Goal: Information Seeking & Learning: Compare options

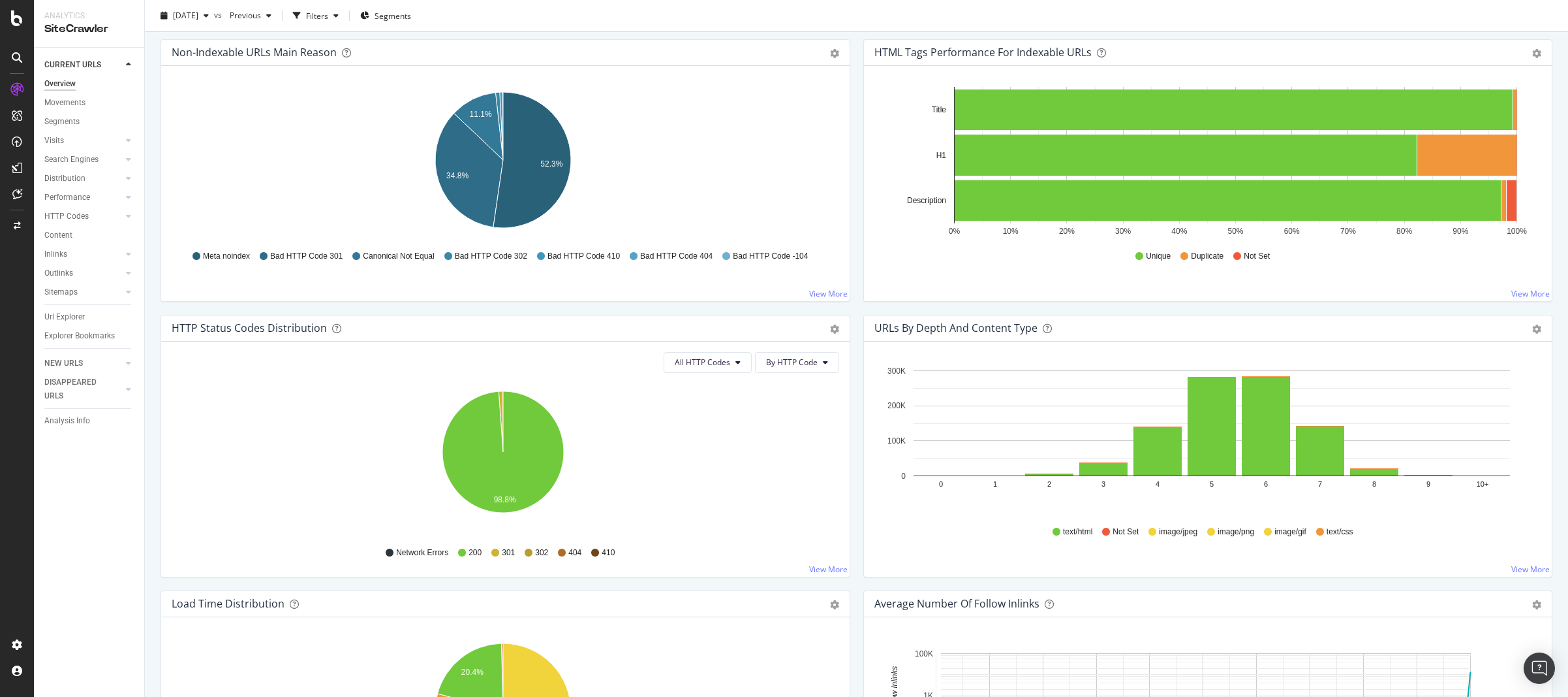
scroll to position [470, 0]
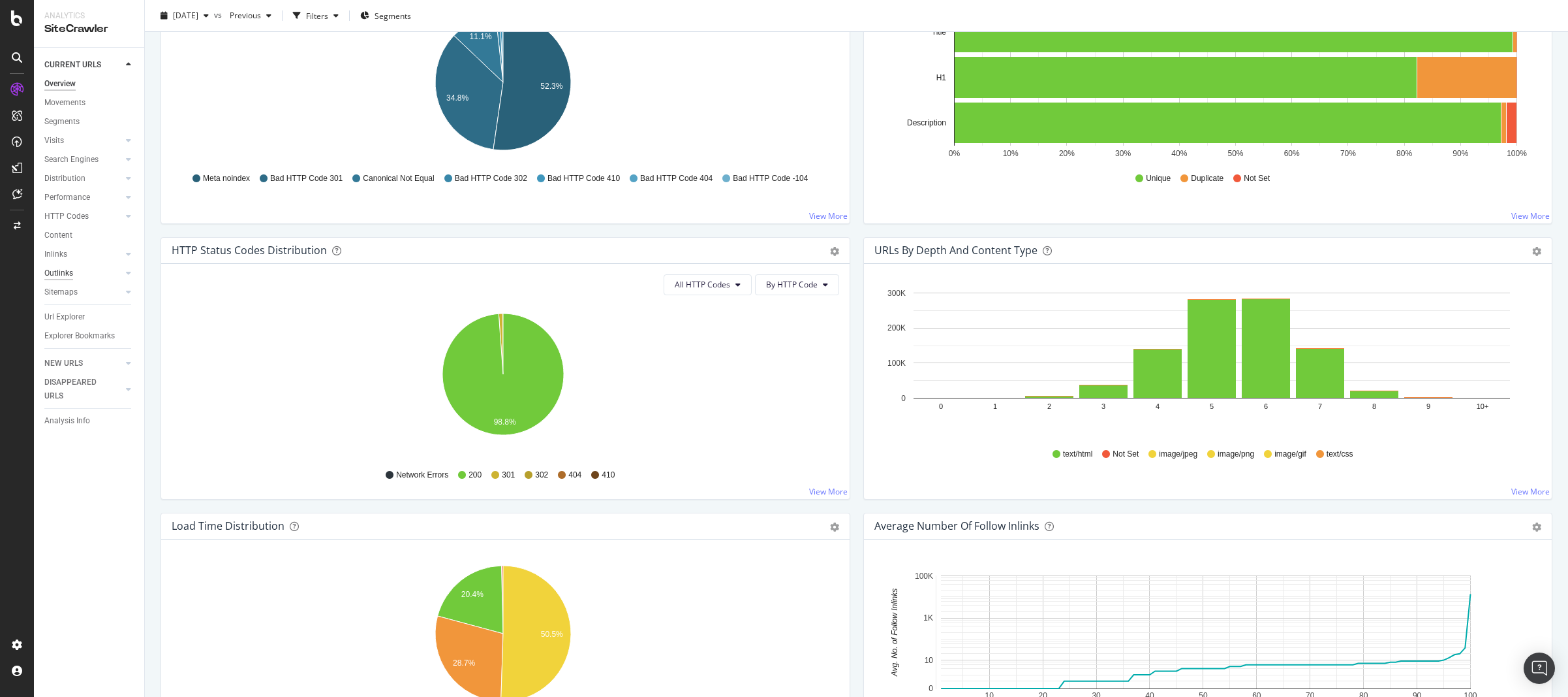
click at [59, 268] on div "Outlinks" at bounding box center [58, 273] width 28 height 14
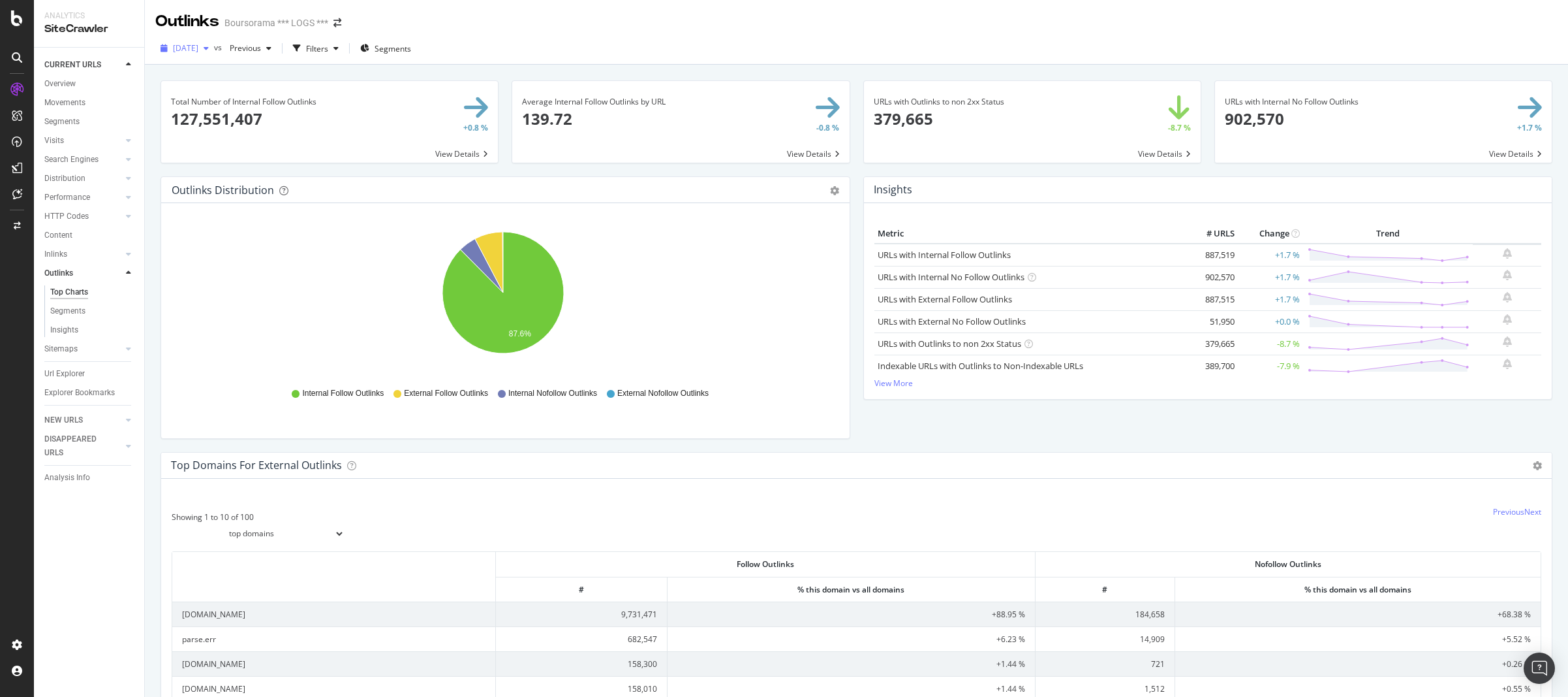
click at [214, 48] on div "button" at bounding box center [206, 48] width 16 height 8
click at [268, 106] on div "1.2M URLs" at bounding box center [271, 104] width 38 height 12
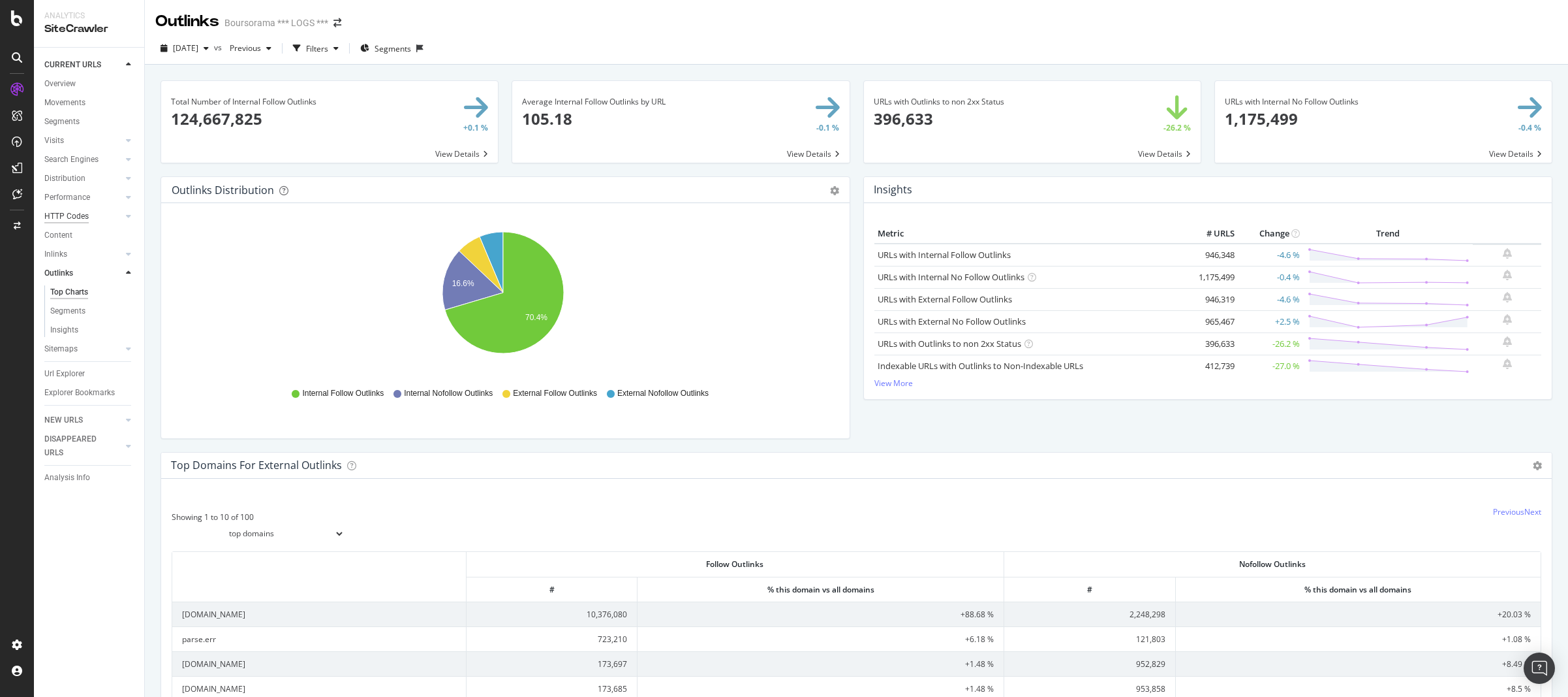
click at [74, 219] on div "HTTP Codes" at bounding box center [66, 216] width 44 height 14
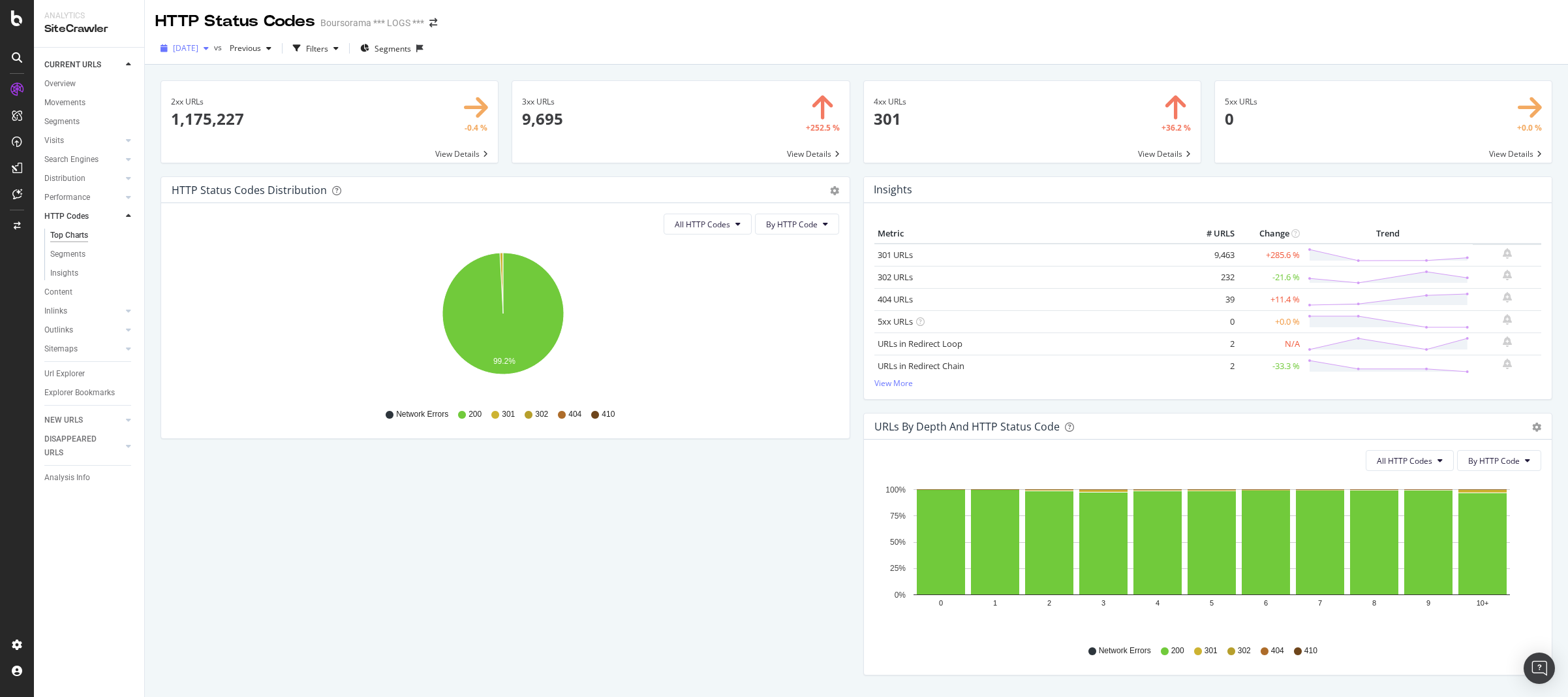
click at [208, 53] on icon "button" at bounding box center [206, 48] width 5 height 8
click at [214, 148] on div "[DATE]" at bounding box center [208, 144] width 70 height 12
click at [214, 50] on div "button" at bounding box center [206, 48] width 16 height 8
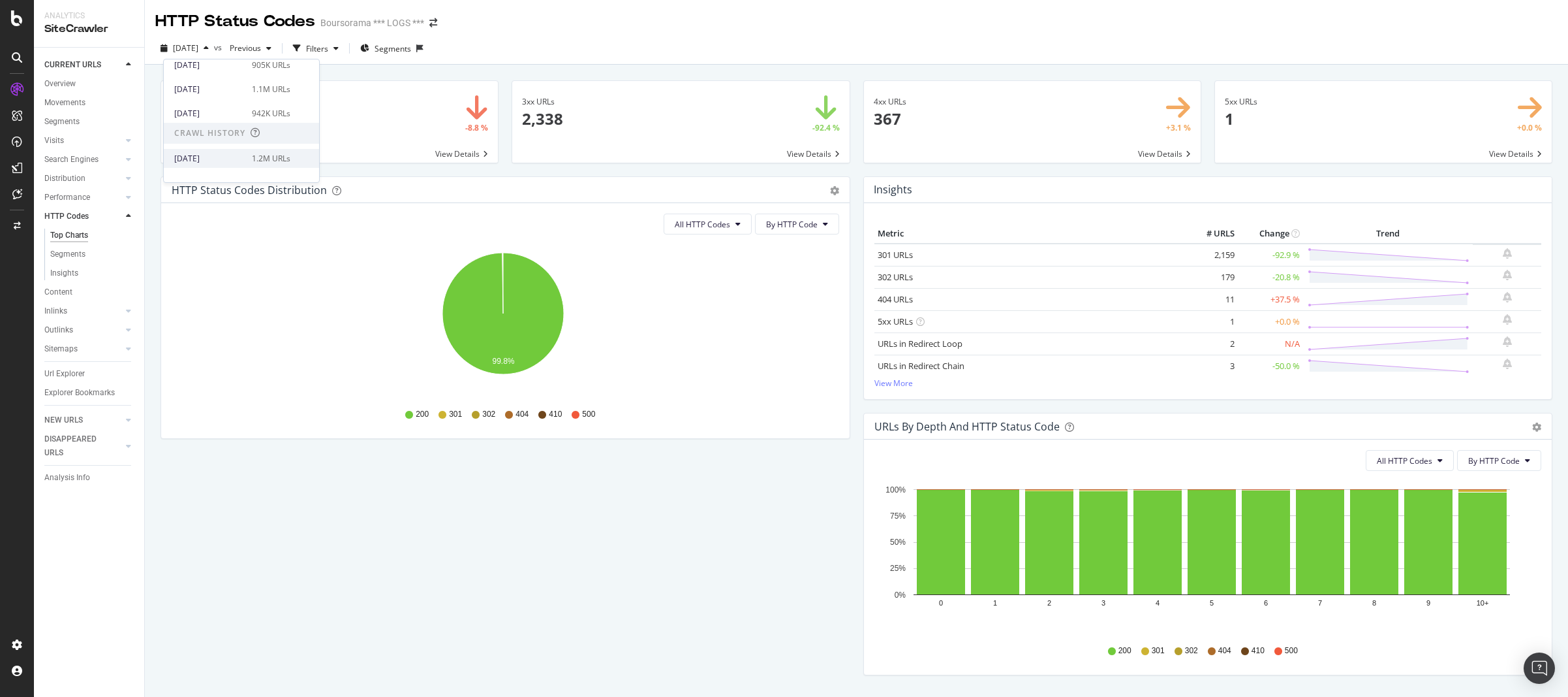
scroll to position [157, 0]
click at [257, 108] on div "1.2M URLs" at bounding box center [271, 104] width 38 height 12
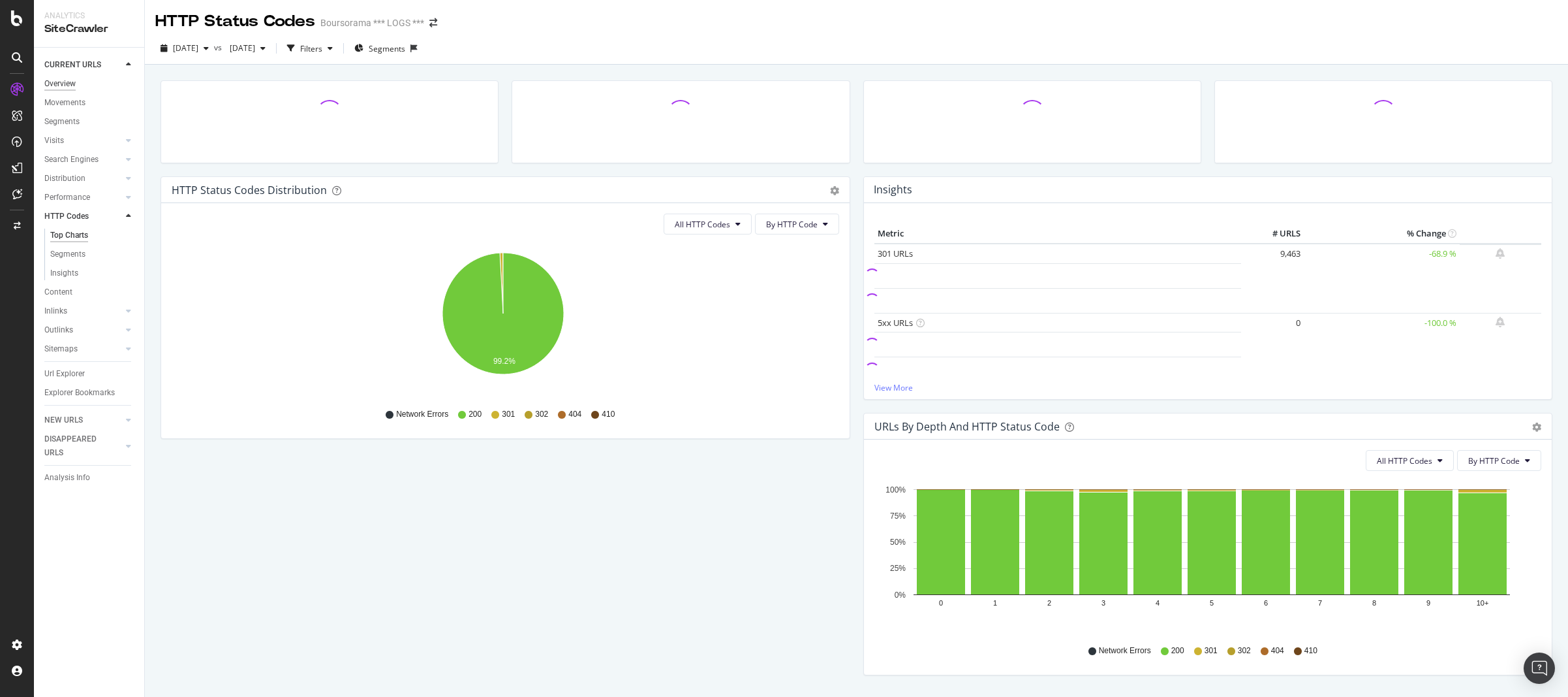
click at [68, 88] on div "Overview" at bounding box center [60, 84] width 31 height 14
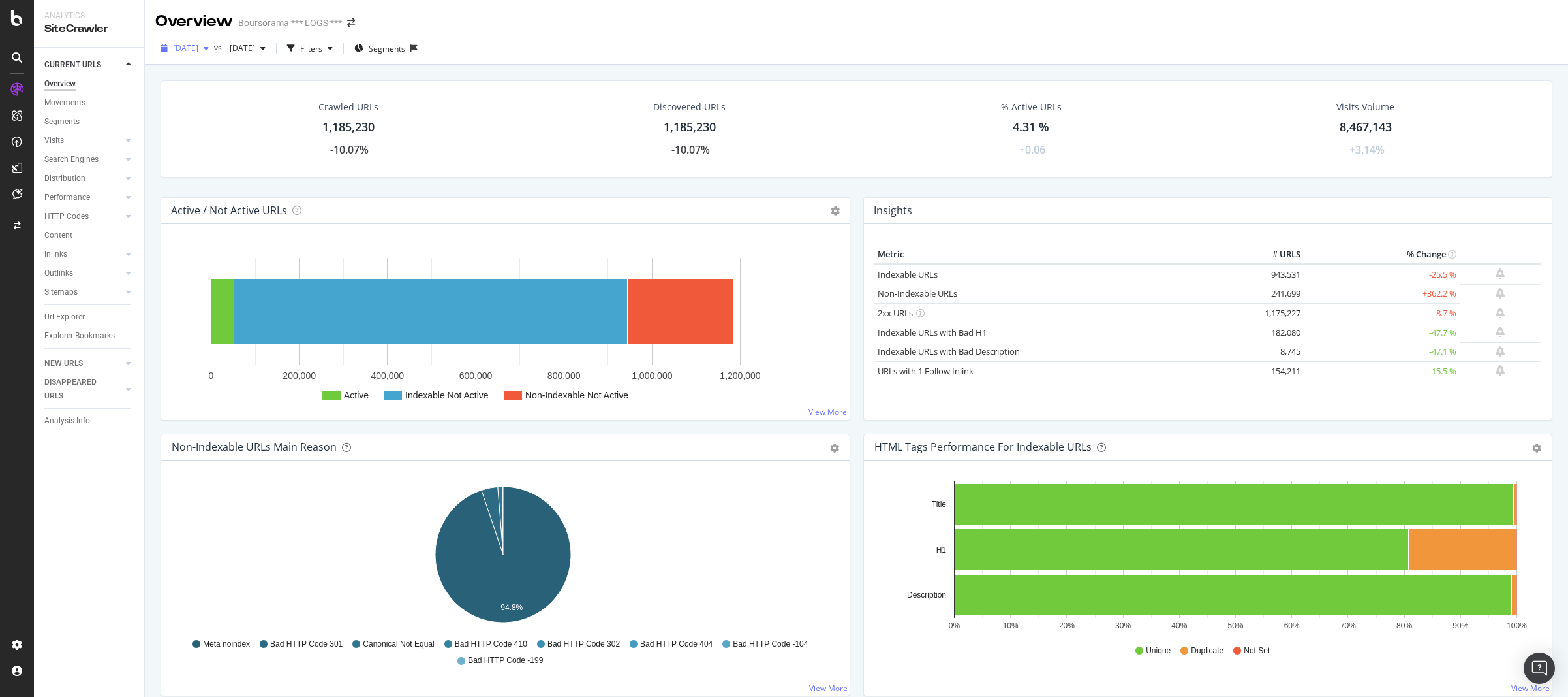
click at [214, 49] on div "button" at bounding box center [206, 48] width 16 height 8
click at [55, 88] on div "Overview" at bounding box center [60, 84] width 31 height 14
click at [214, 51] on div "button" at bounding box center [206, 48] width 16 height 8
click at [211, 92] on div "[DATE]" at bounding box center [208, 95] width 70 height 12
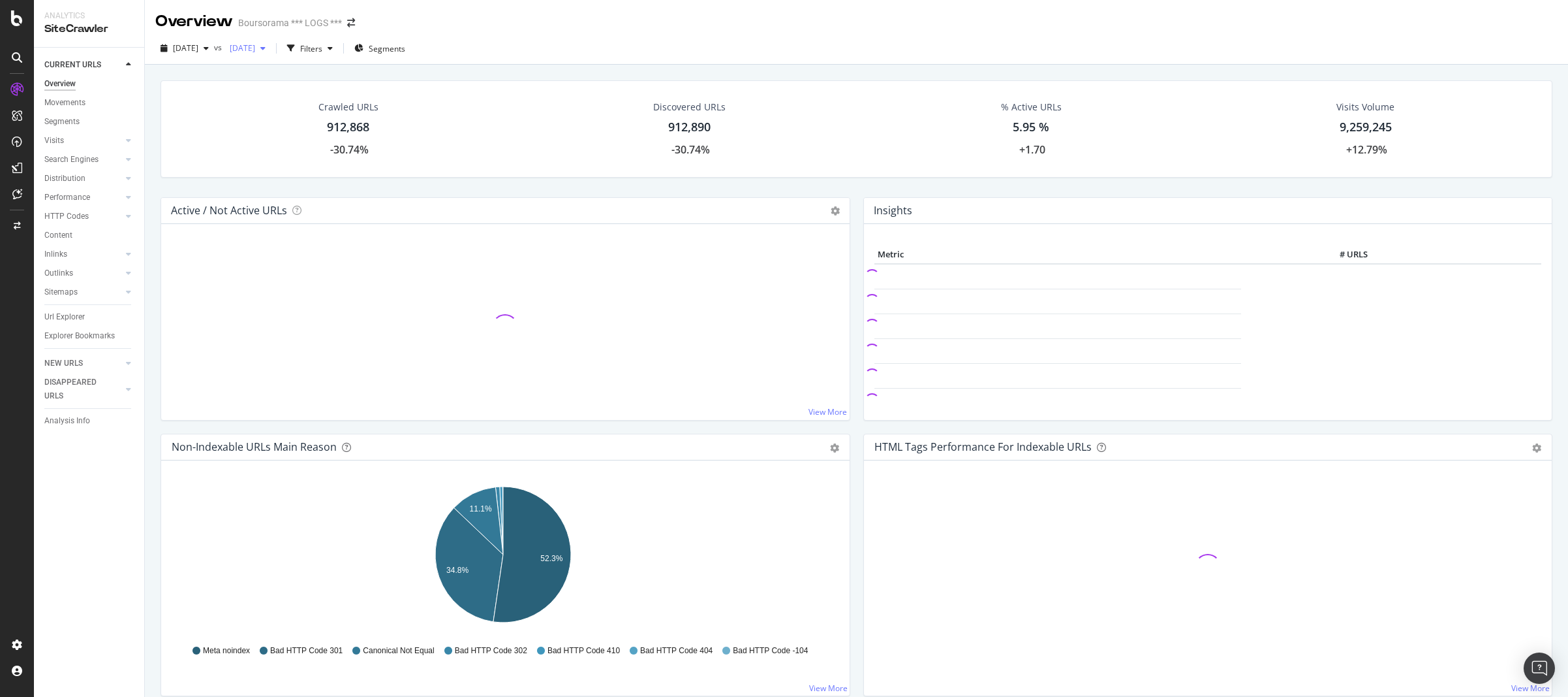
click at [265, 51] on icon "button" at bounding box center [262, 48] width 5 height 8
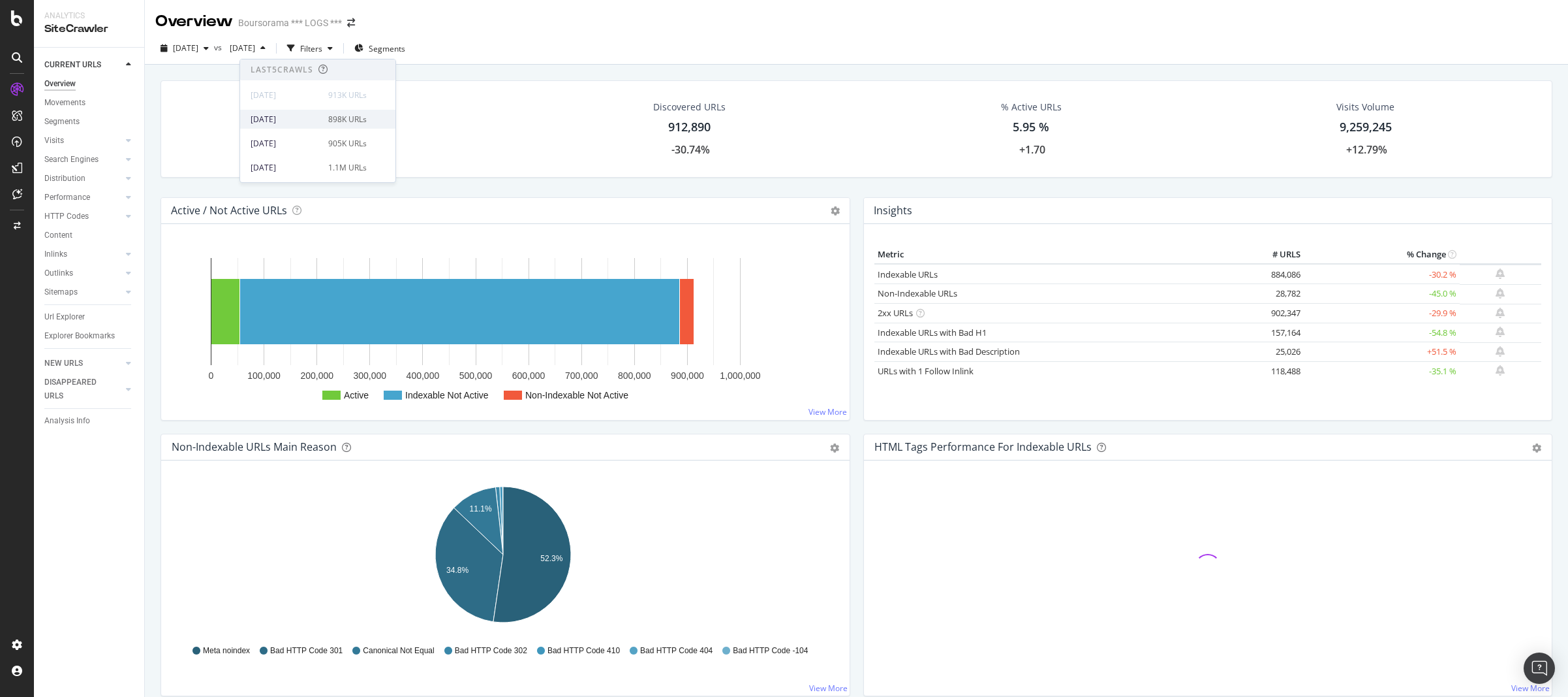
click at [304, 119] on div "[DATE]" at bounding box center [285, 119] width 70 height 12
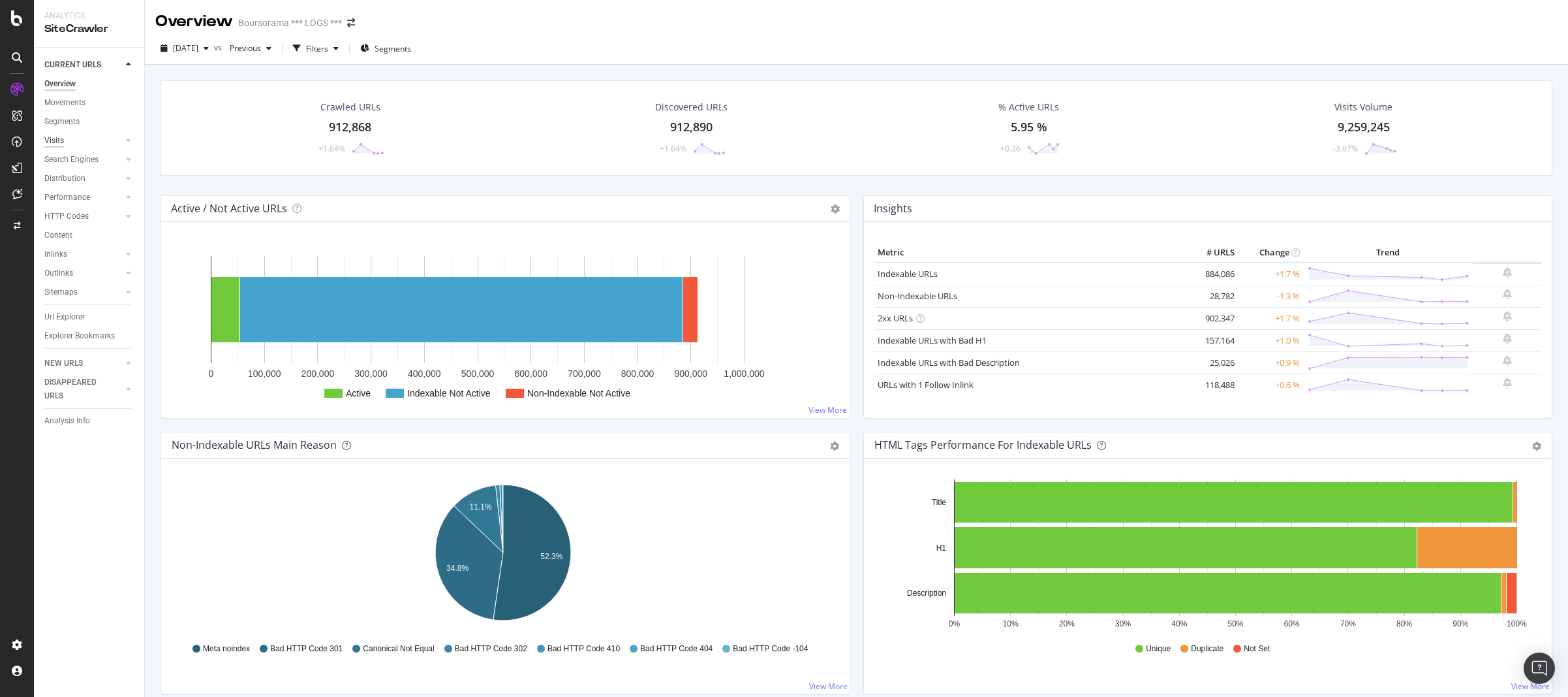
click at [58, 143] on div "Visits" at bounding box center [54, 140] width 19 height 14
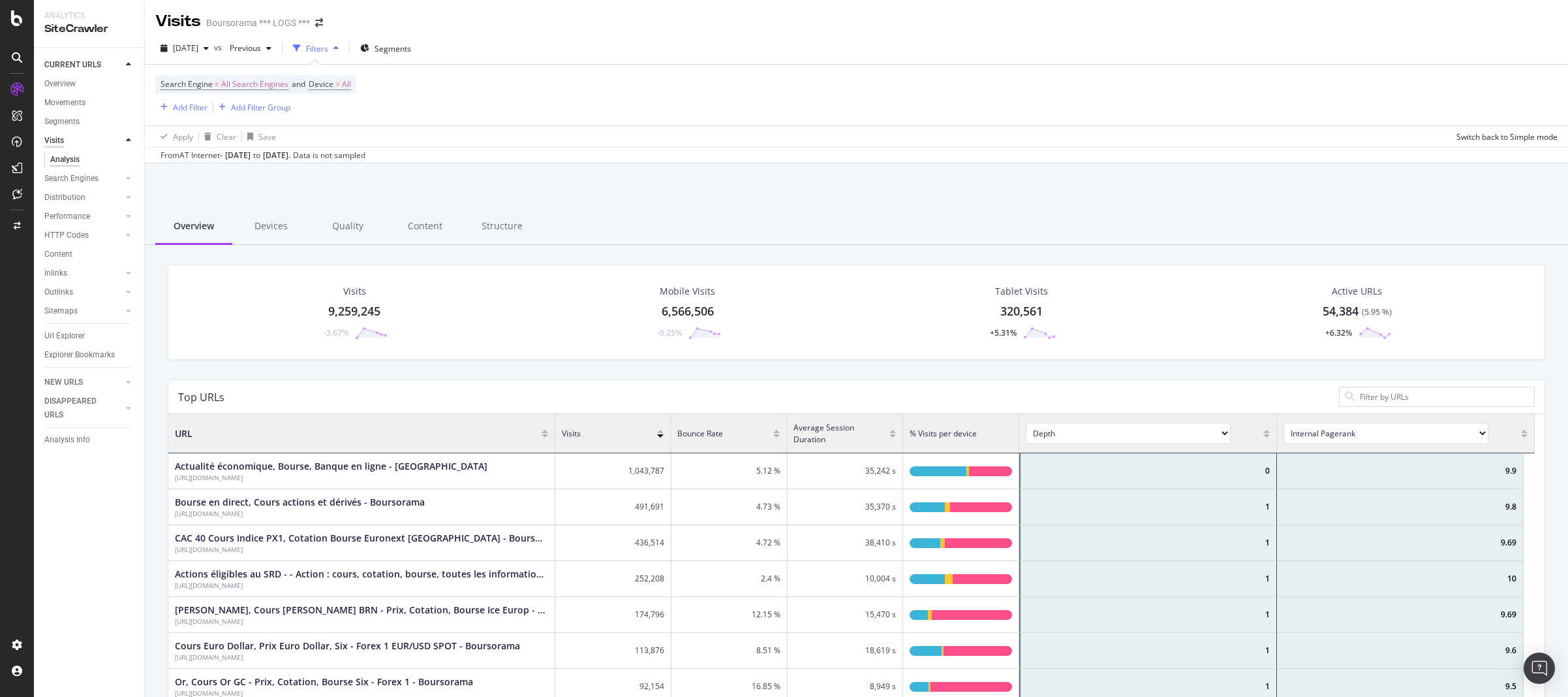
click at [55, 144] on div "Visits" at bounding box center [54, 140] width 19 height 14
click at [208, 49] on icon "button" at bounding box center [206, 48] width 5 height 8
click at [215, 107] on div "[DATE]" at bounding box center [208, 104] width 70 height 12
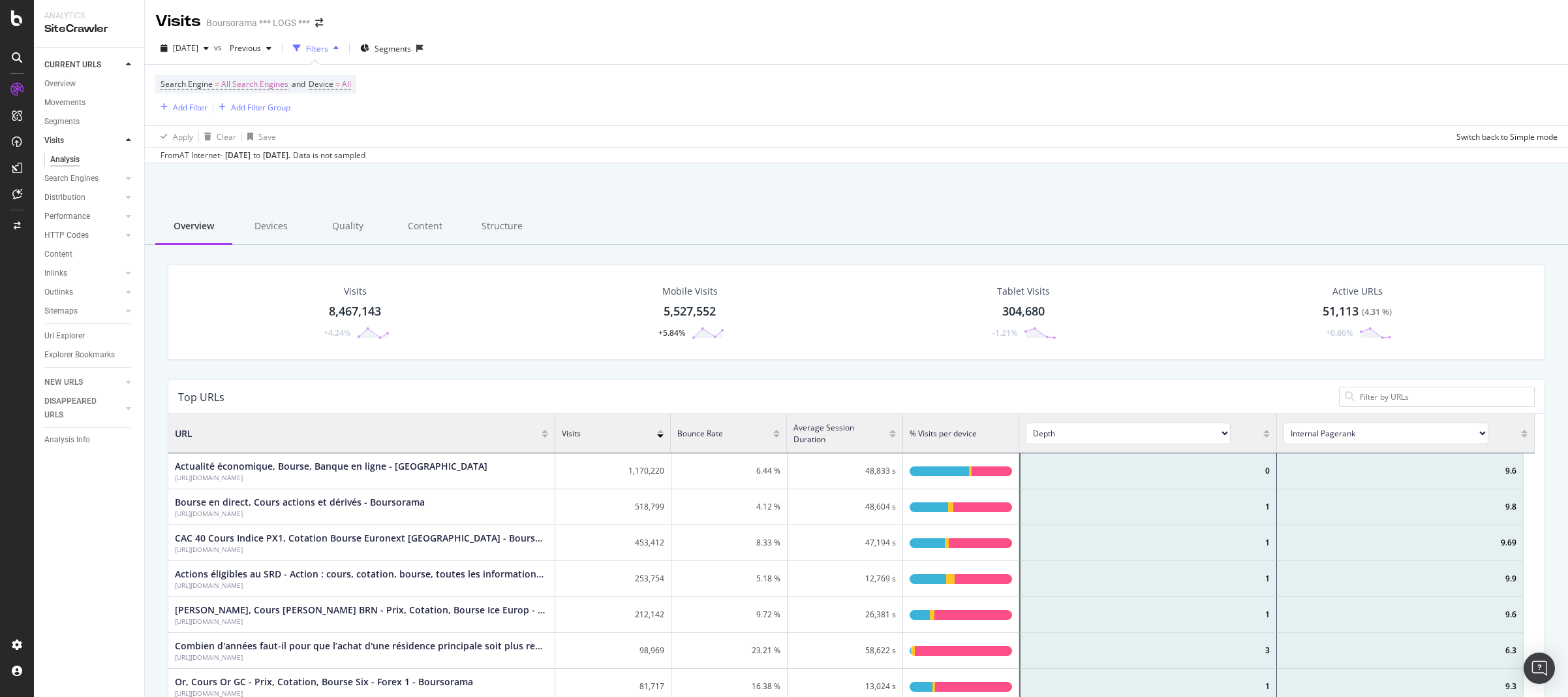
scroll to position [382, 1357]
click at [208, 50] on icon "button" at bounding box center [206, 48] width 5 height 8
click at [216, 150] on div "[DATE]" at bounding box center [208, 153] width 70 height 12
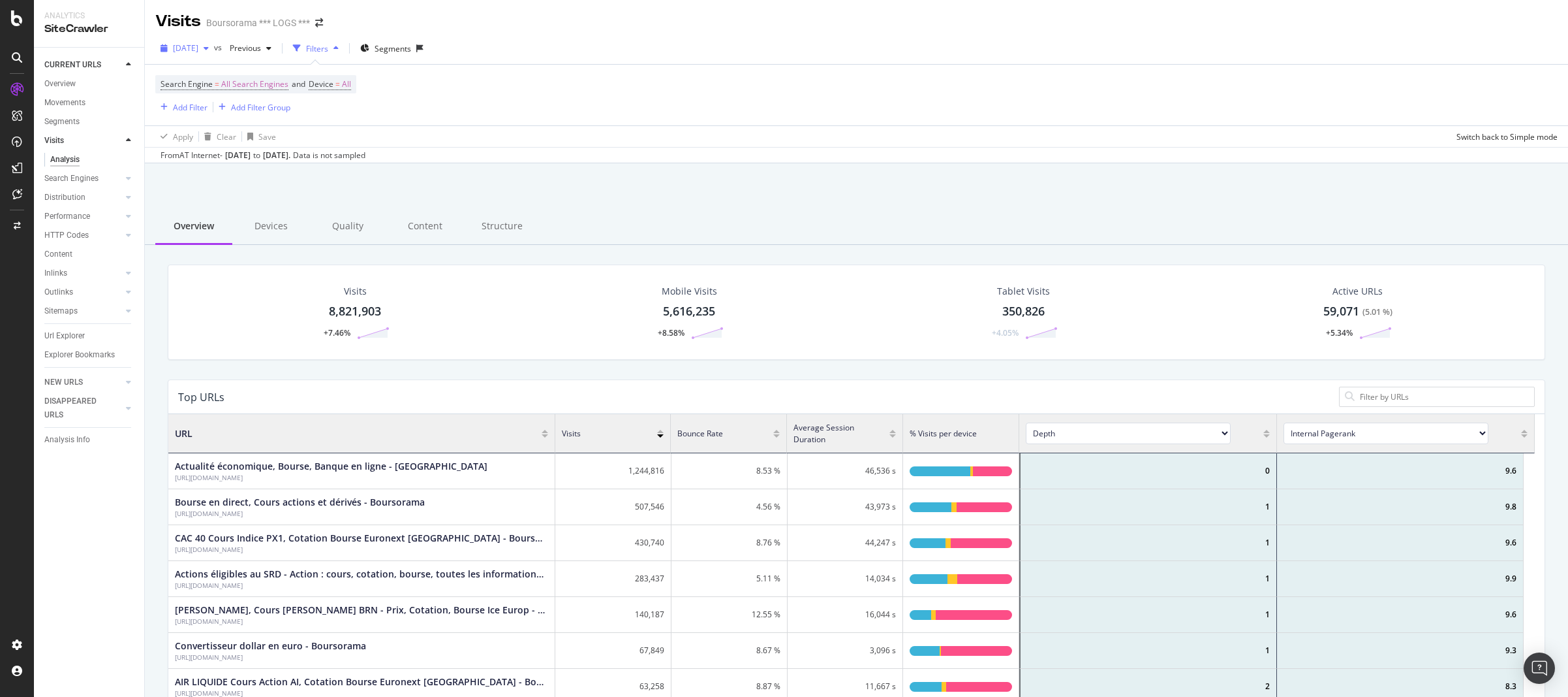
click at [199, 52] on span "[DATE]" at bounding box center [186, 48] width 25 height 11
click at [205, 172] on div "[DATE]" at bounding box center [208, 168] width 70 height 12
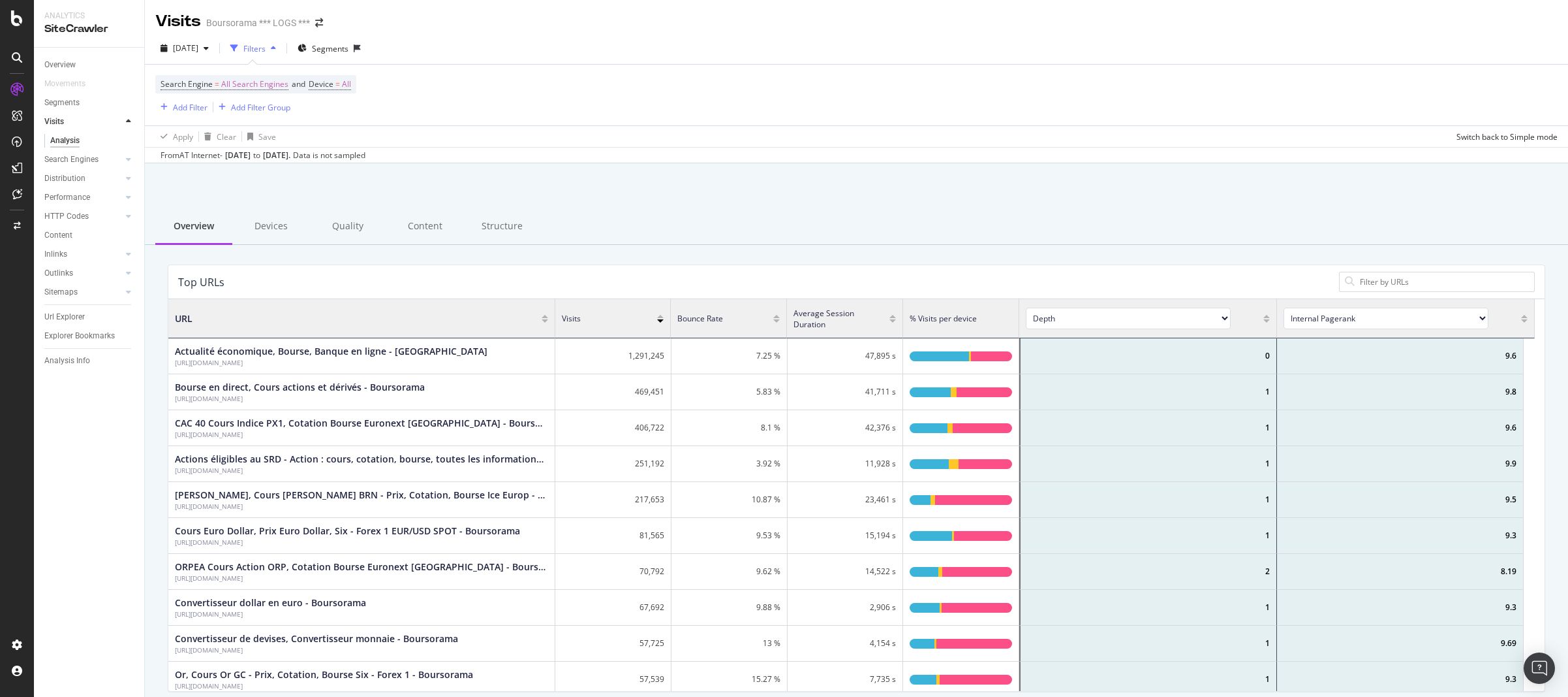
scroll to position [382, 1357]
click at [60, 122] on div "Visits" at bounding box center [54, 122] width 19 height 14
click at [199, 52] on span "[DATE]" at bounding box center [186, 48] width 25 height 11
click at [211, 96] on div "[DATE]" at bounding box center [193, 95] width 37 height 12
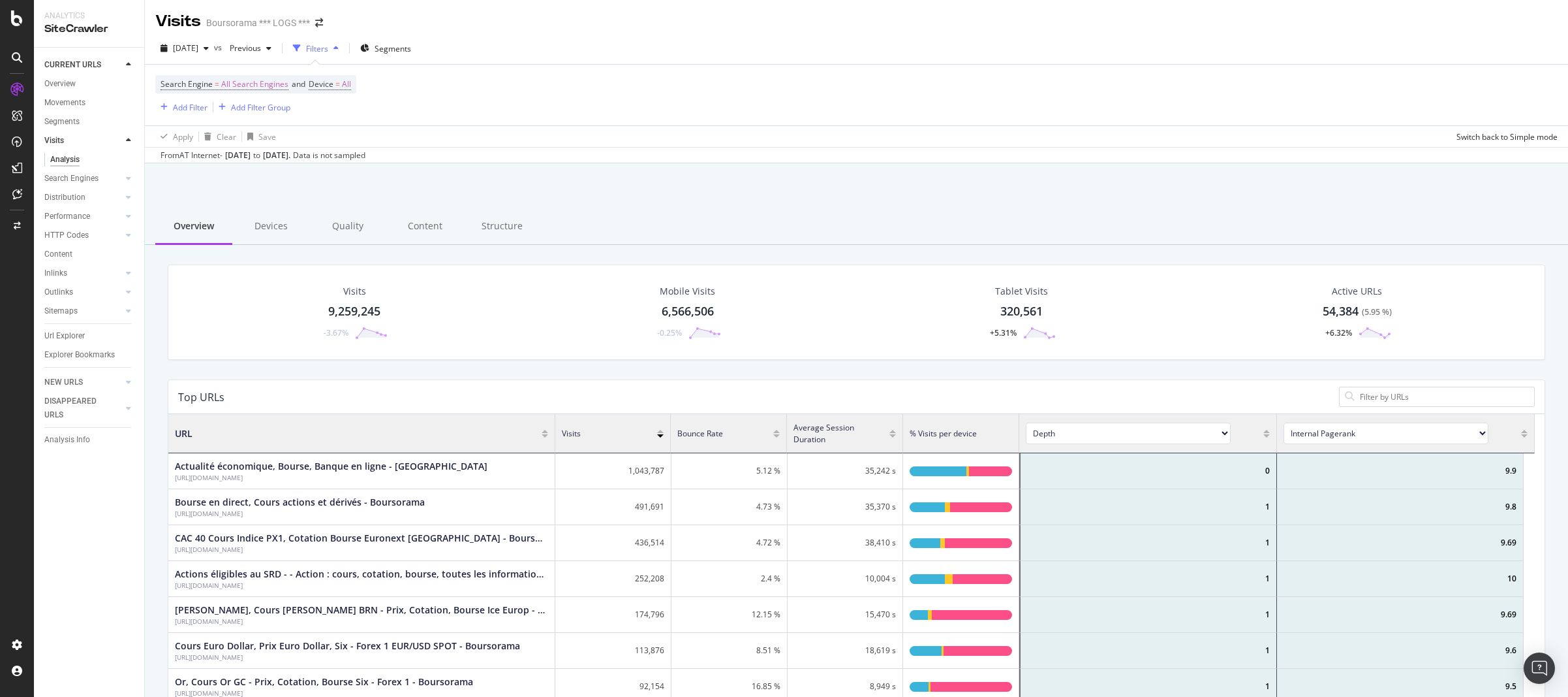
scroll to position [382, 1357]
click at [197, 47] on span "[DATE]" at bounding box center [186, 48] width 25 height 11
click at [508, 72] on div "Search Engine = All Search Engines and Device = All Add Filter Add Filter Group" at bounding box center [856, 95] width 1402 height 61
click at [214, 54] on div "[DATE]" at bounding box center [184, 48] width 58 height 20
click at [68, 83] on div "Overview" at bounding box center [60, 84] width 31 height 14
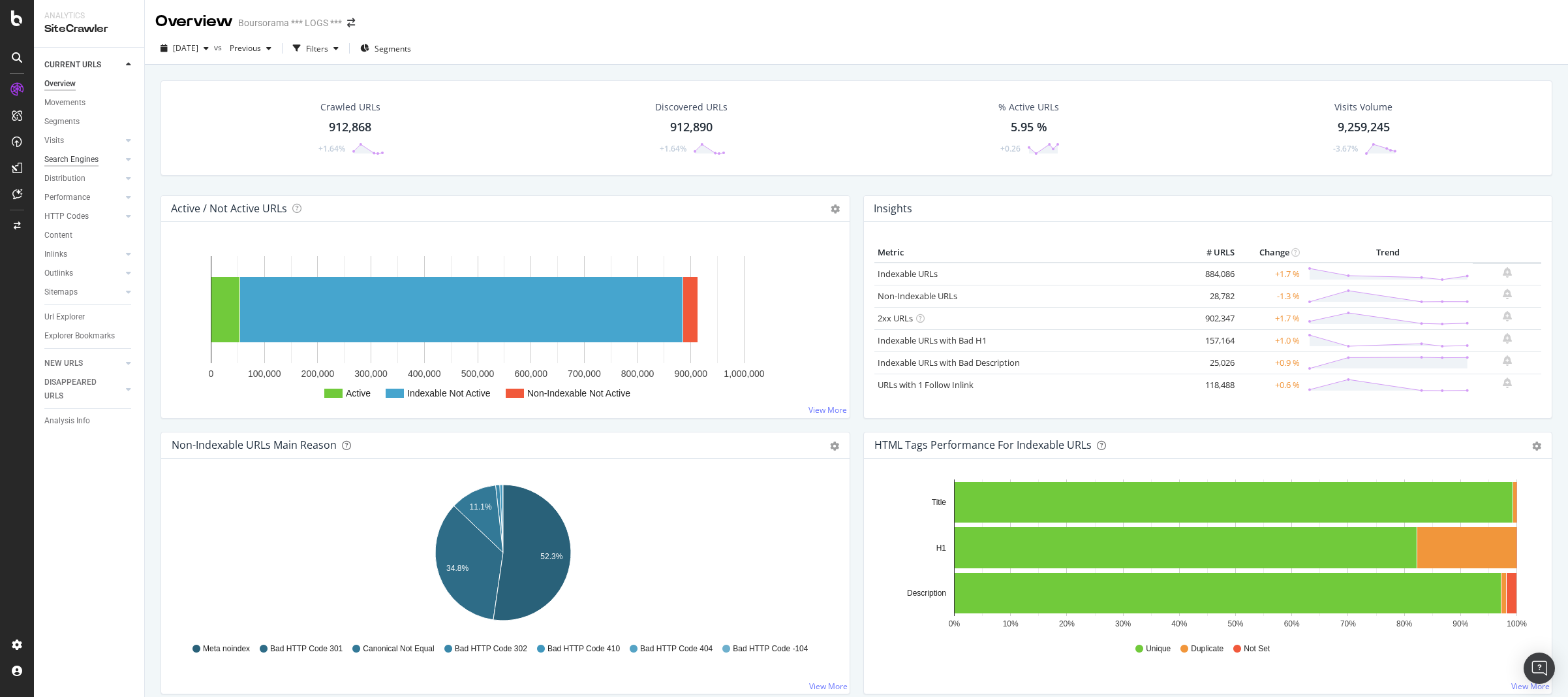
click at [63, 161] on div "Search Engines" at bounding box center [71, 160] width 54 height 14
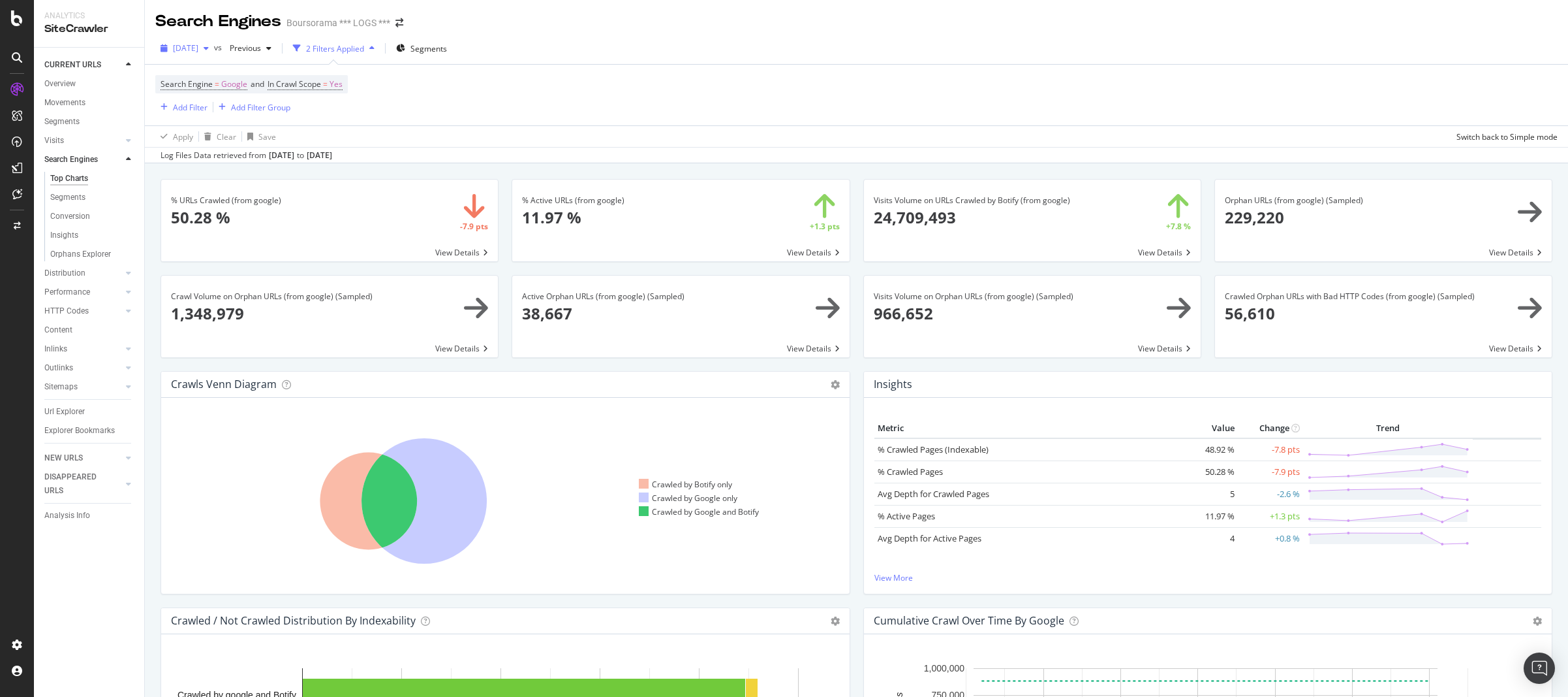
click at [208, 50] on icon "button" at bounding box center [206, 48] width 5 height 8
click at [450, 107] on div "Search Engine = Google and In Crawl Scope = Yes Add Filter Add Filter Group" at bounding box center [856, 95] width 1402 height 61
click at [199, 53] on span "[DATE]" at bounding box center [186, 48] width 25 height 11
click at [232, 170] on div "[DATE]" at bounding box center [208, 168] width 70 height 12
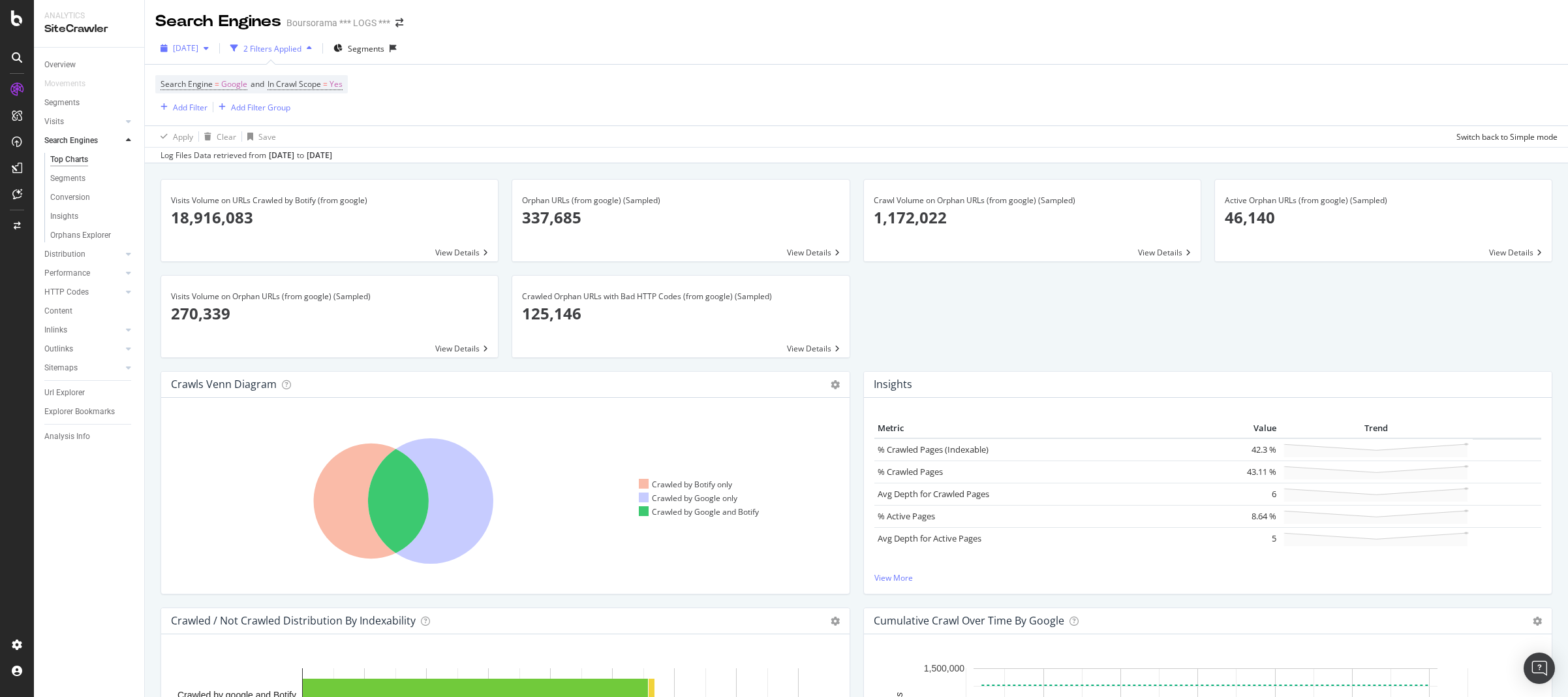
click at [214, 53] on div "[DATE]" at bounding box center [184, 48] width 58 height 20
click at [424, 97] on div "Search Engine = Google and In Crawl Scope = Yes Add Filter Add Filter Group" at bounding box center [856, 95] width 1402 height 61
click at [312, 50] on icon "button" at bounding box center [309, 48] width 5 height 8
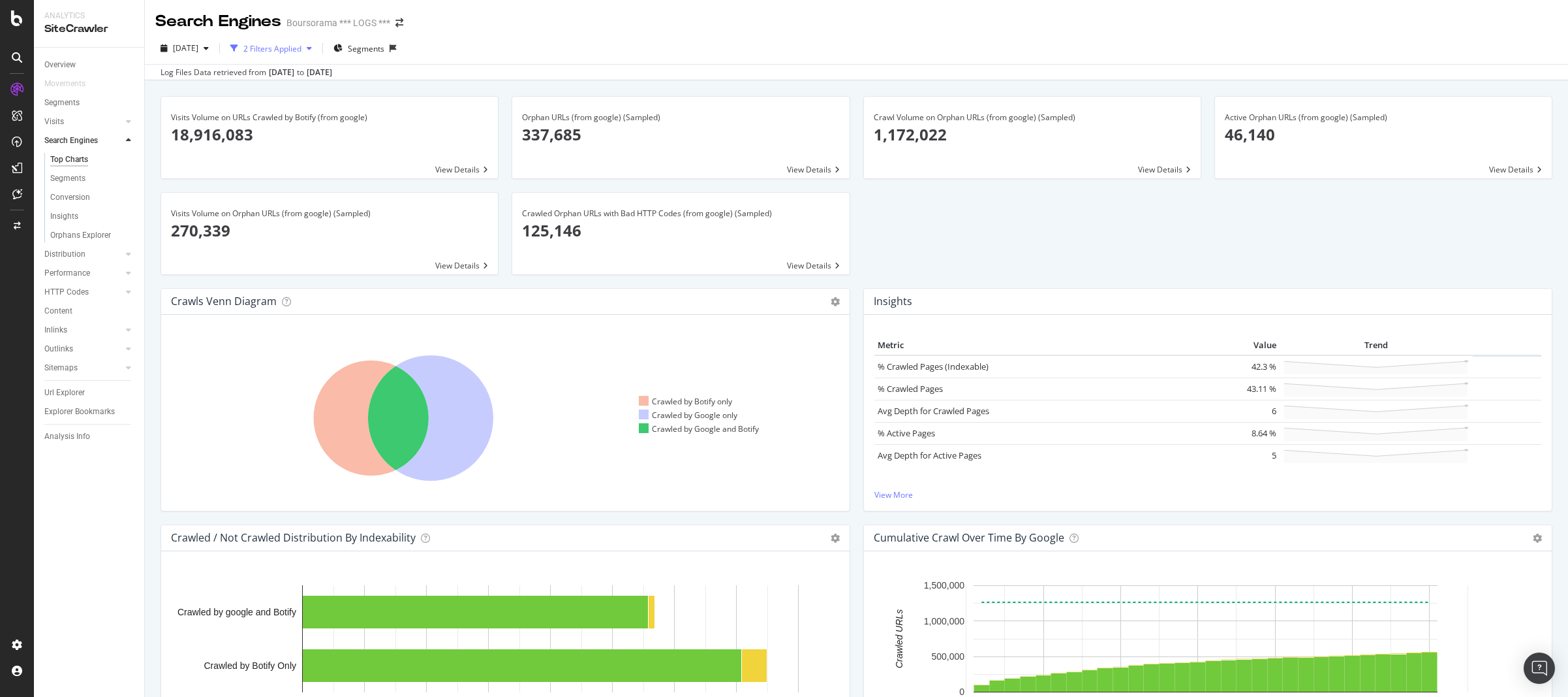
click at [297, 51] on div "2 Filters Applied" at bounding box center [272, 48] width 58 height 11
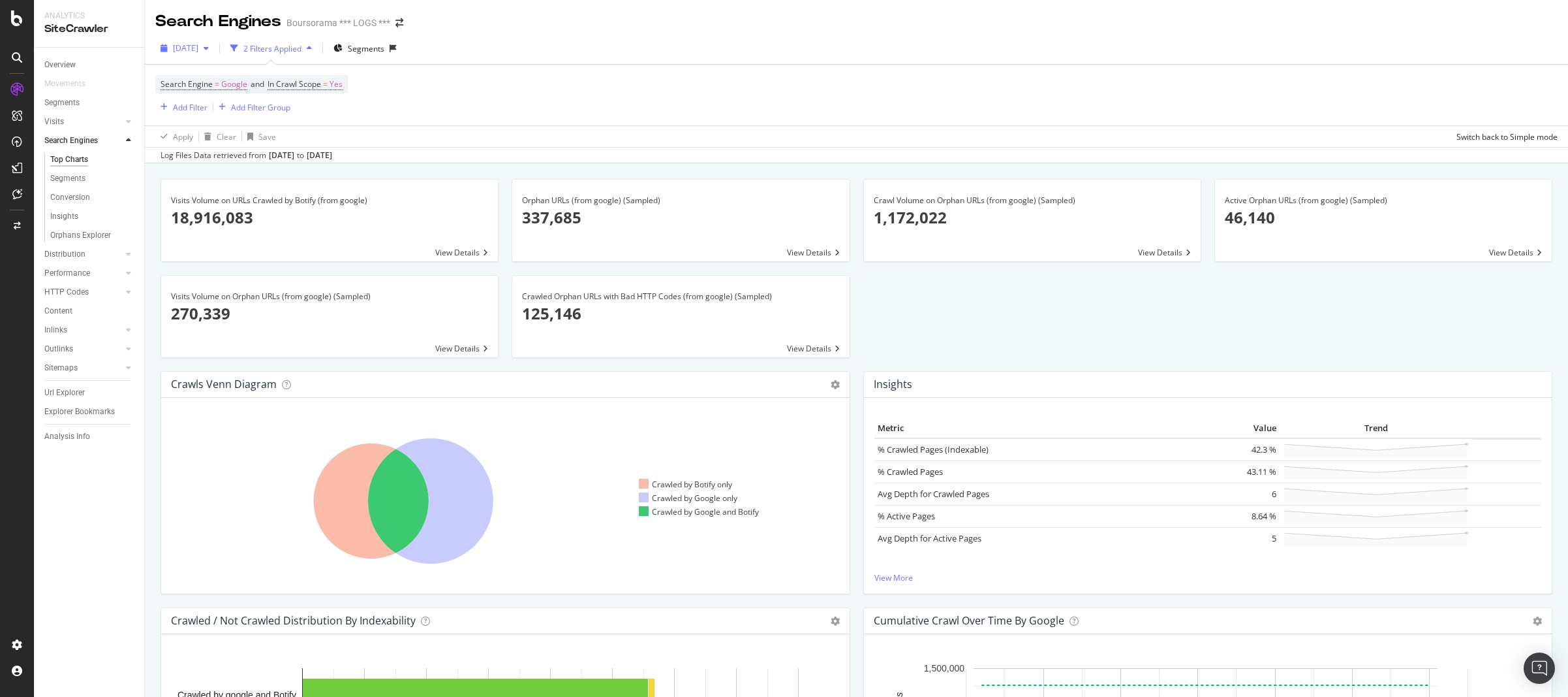
click at [214, 51] on div "button" at bounding box center [206, 48] width 16 height 8
click at [239, 145] on div "1.2M URLs" at bounding box center [238, 144] width 38 height 12
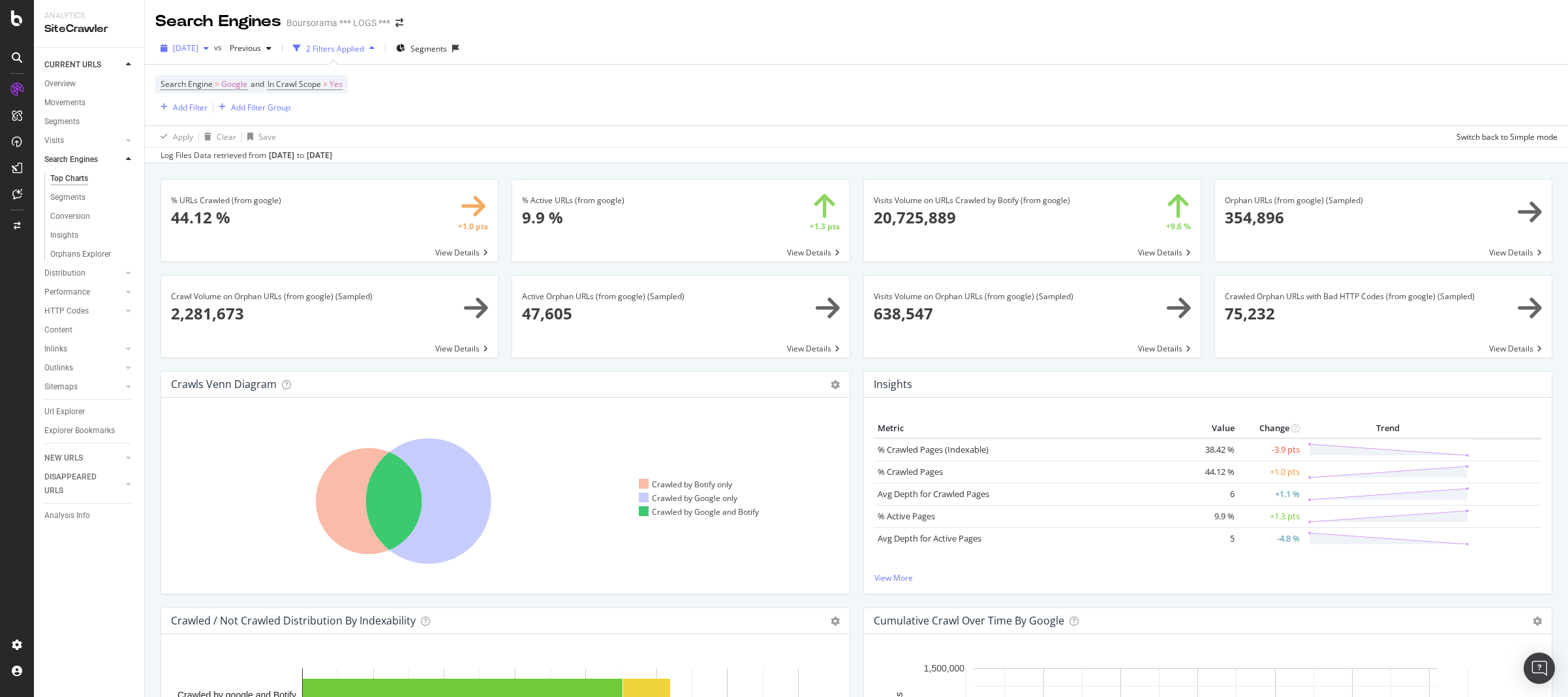
click at [214, 48] on div "button" at bounding box center [206, 48] width 16 height 8
click at [215, 95] on div "[DATE]" at bounding box center [208, 95] width 70 height 12
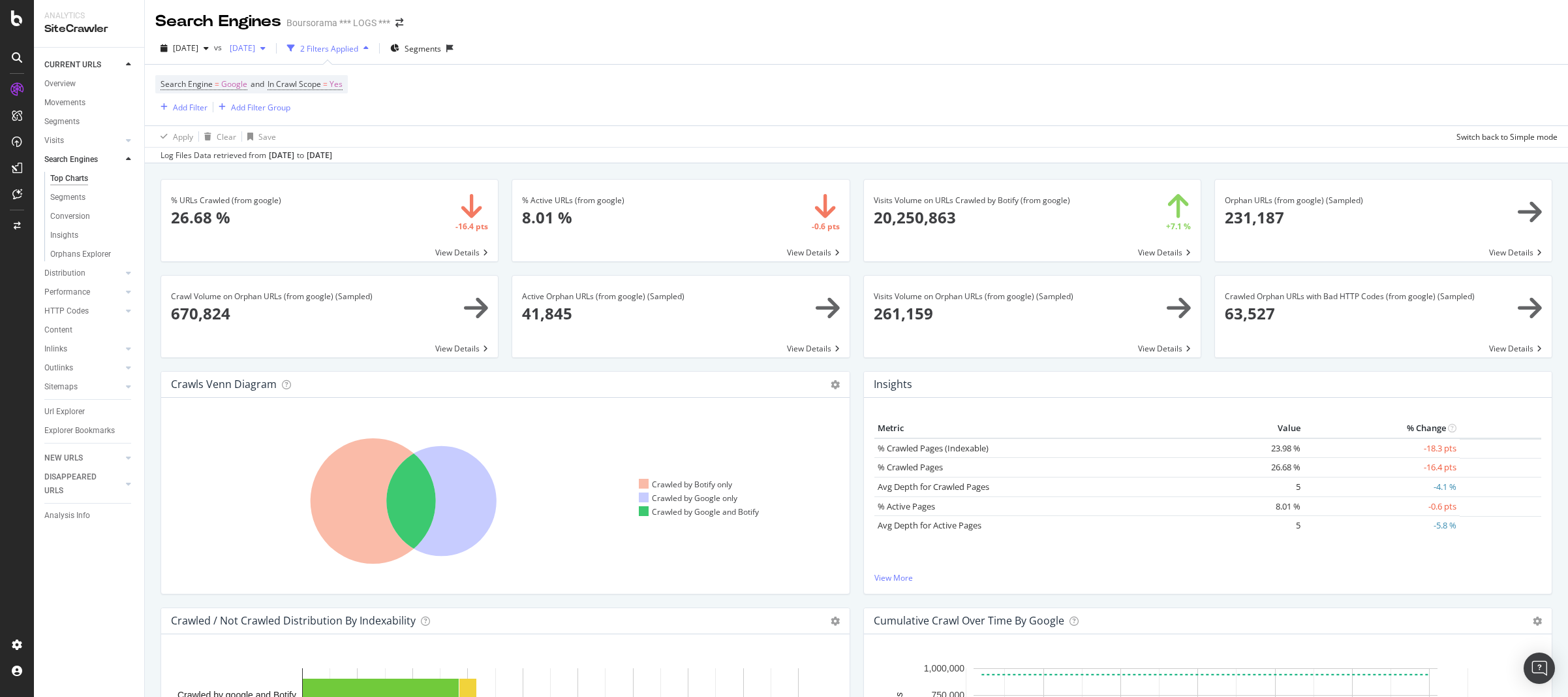
click at [271, 52] on div "button" at bounding box center [262, 48] width 16 height 8
click at [349, 128] on div "[DATE] 1.2M URLs" at bounding box center [321, 119] width 155 height 19
click at [199, 51] on span "[DATE]" at bounding box center [186, 48] width 25 height 11
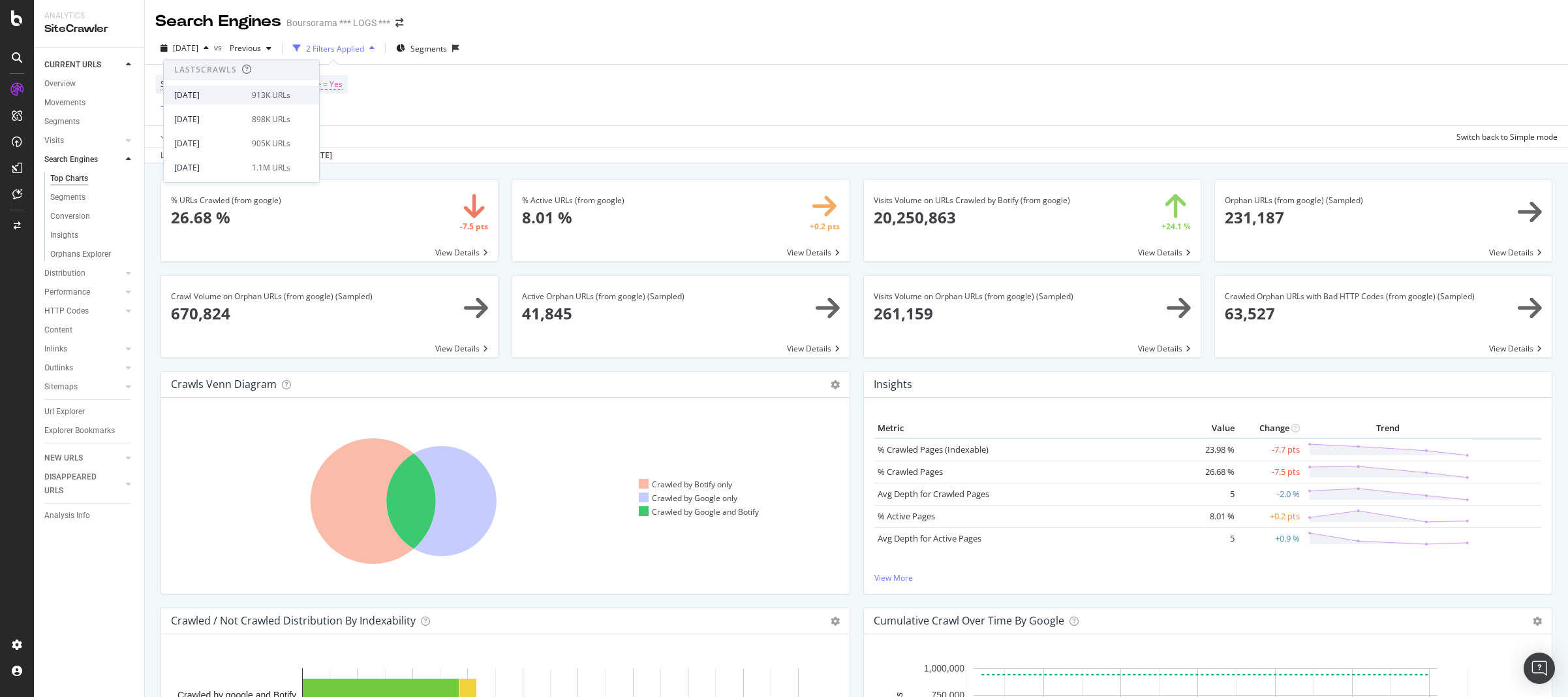
click at [202, 98] on div "[DATE]" at bounding box center [208, 95] width 70 height 12
